Goal: Task Accomplishment & Management: Manage account settings

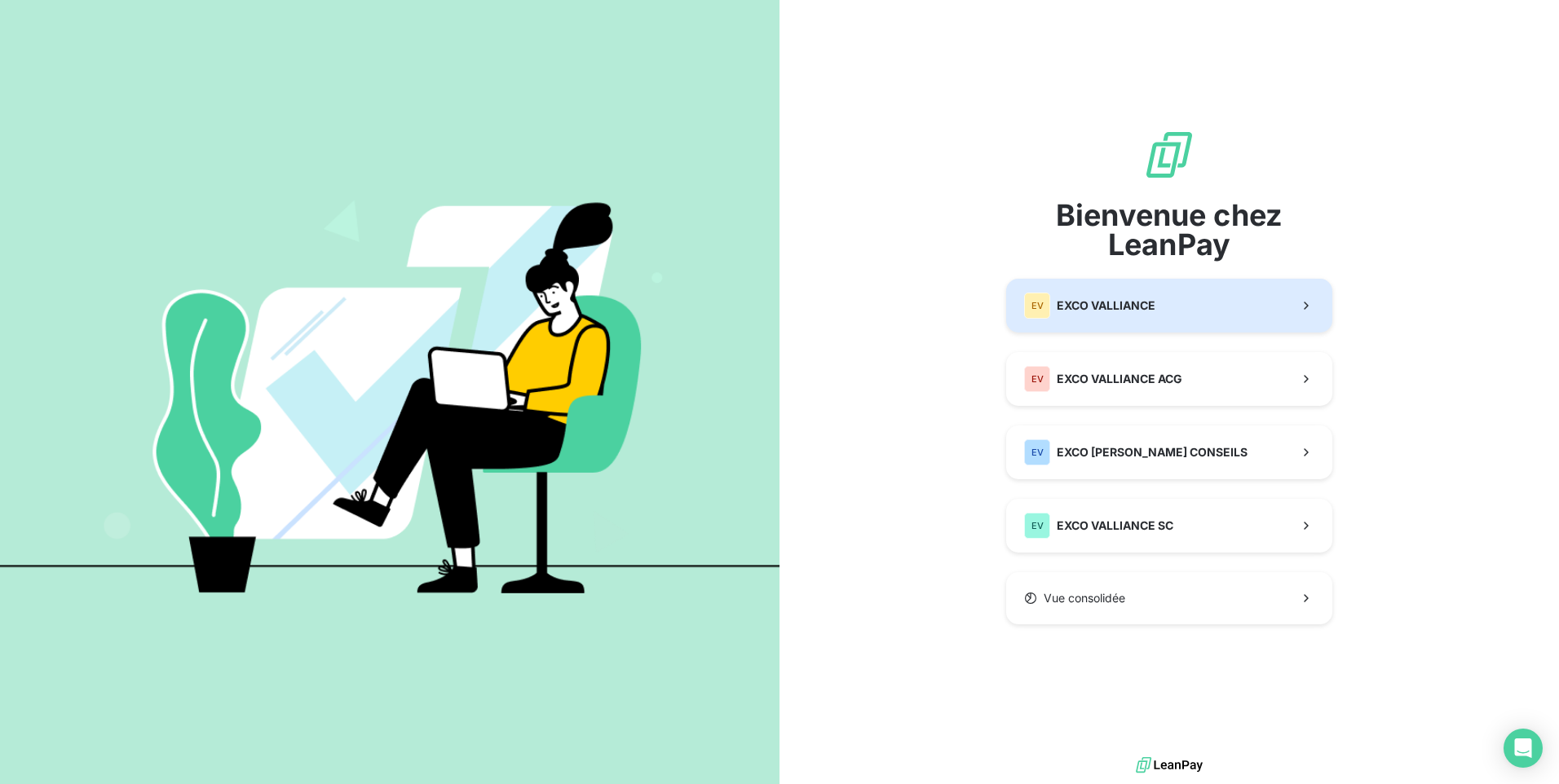
click at [1224, 292] on button "EV EXCO VALLIANCE" at bounding box center [1168, 305] width 326 height 54
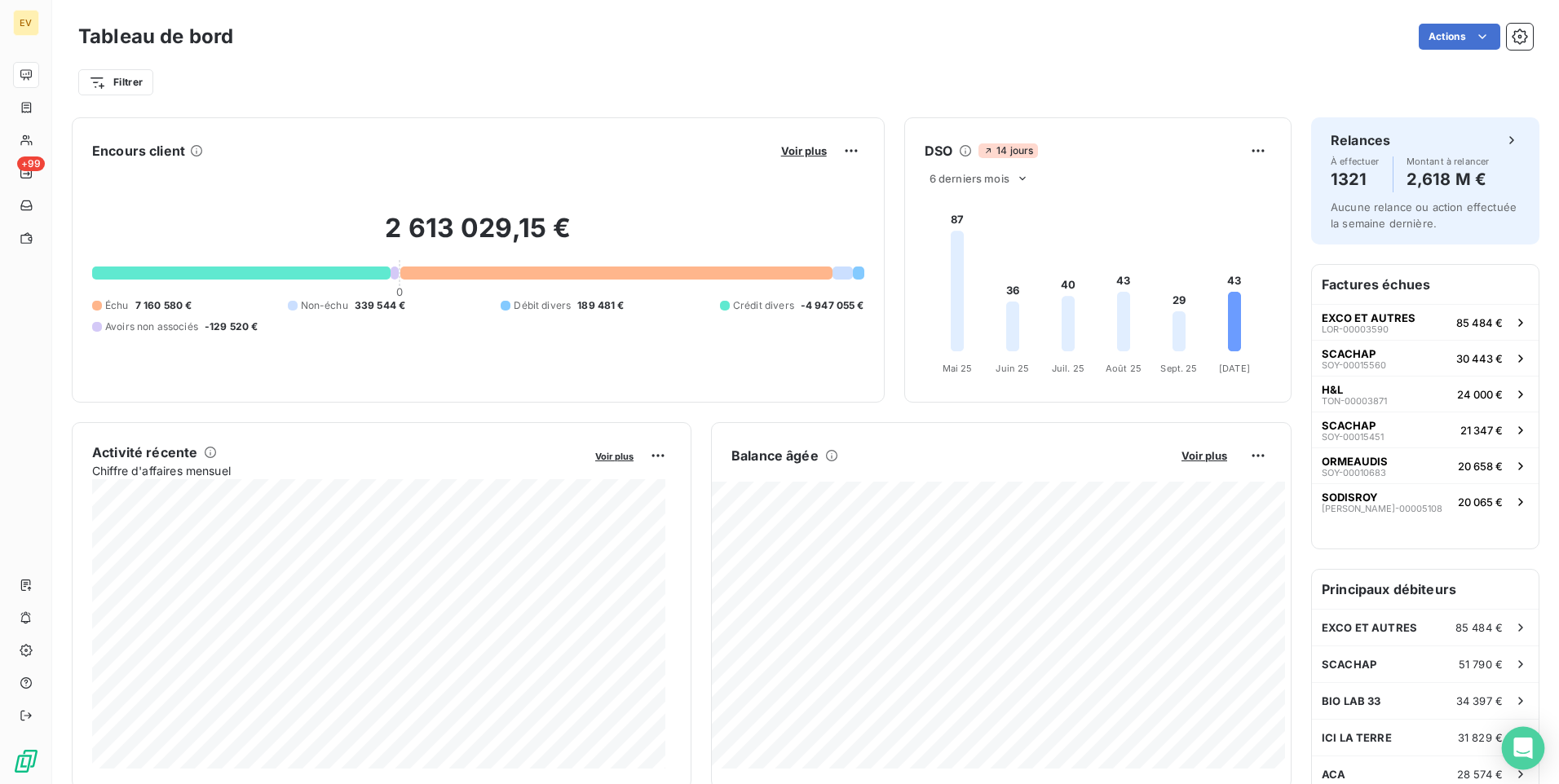
click at [1517, 748] on icon "Open Intercom Messenger" at bounding box center [1522, 748] width 19 height 21
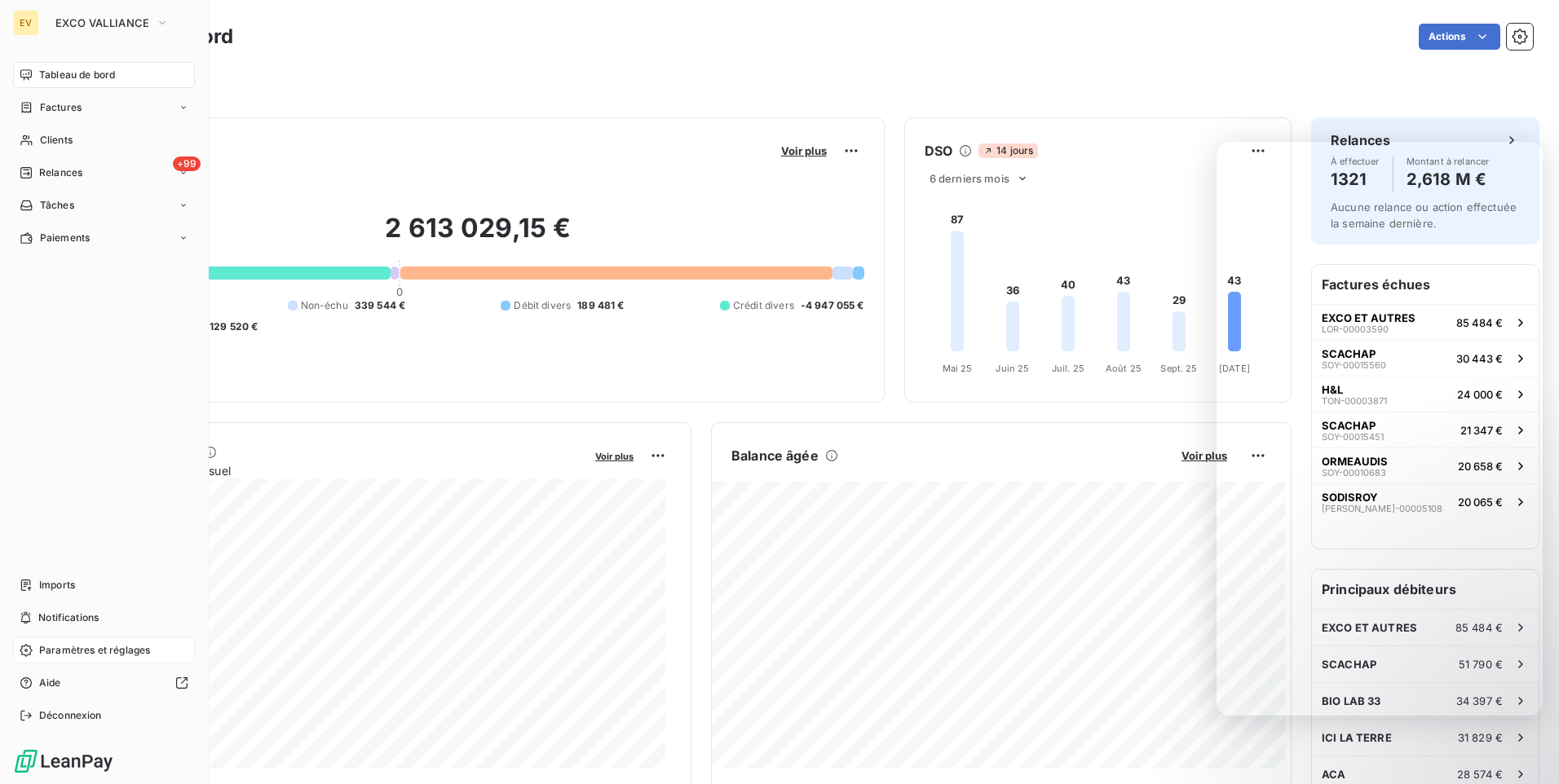
click at [112, 651] on span "Paramètres et réglages" at bounding box center [94, 651] width 111 height 15
